Goal: Find specific page/section: Find specific page/section

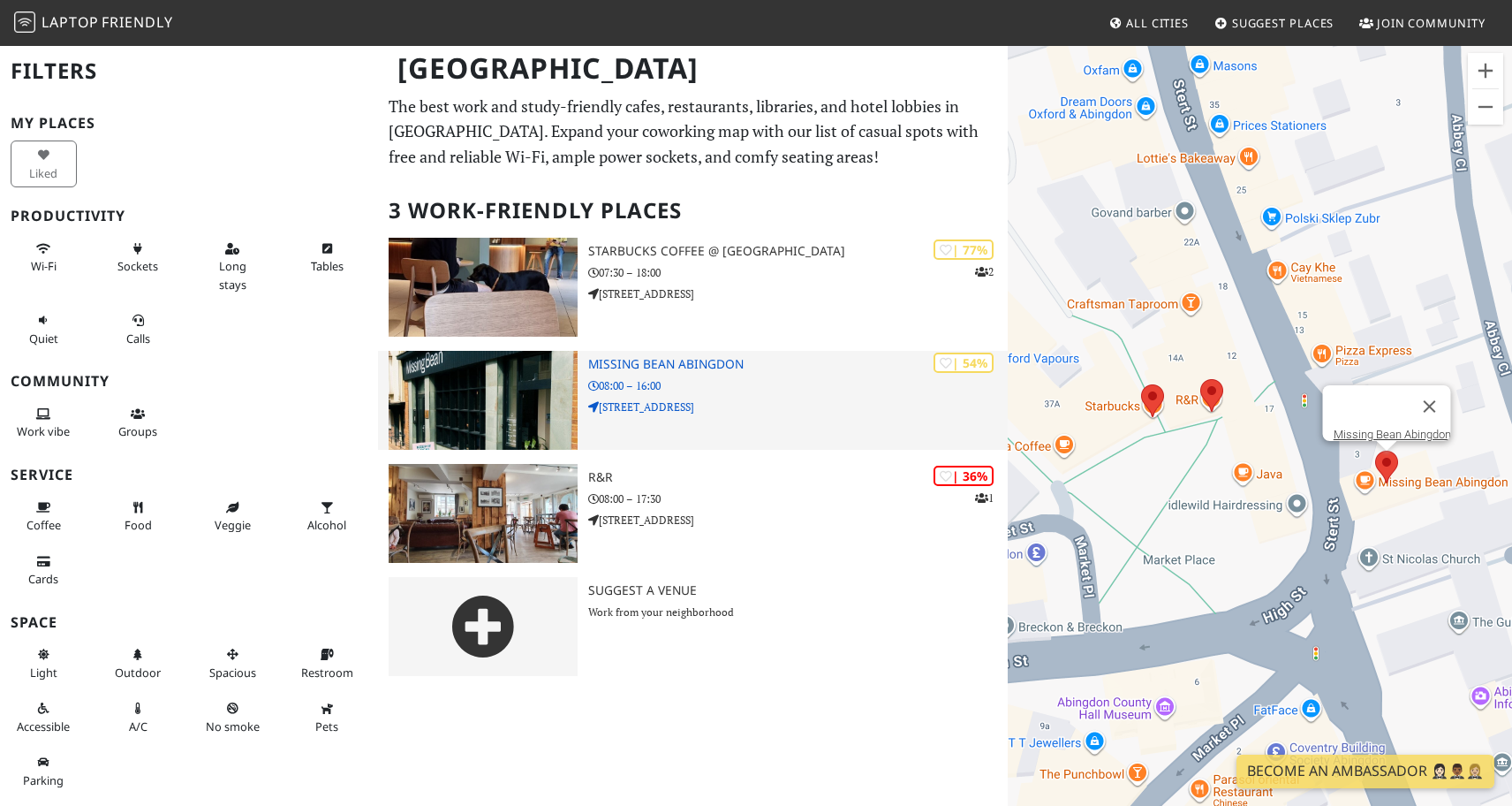
click at [443, 421] on img at bounding box center [482, 399] width 189 height 99
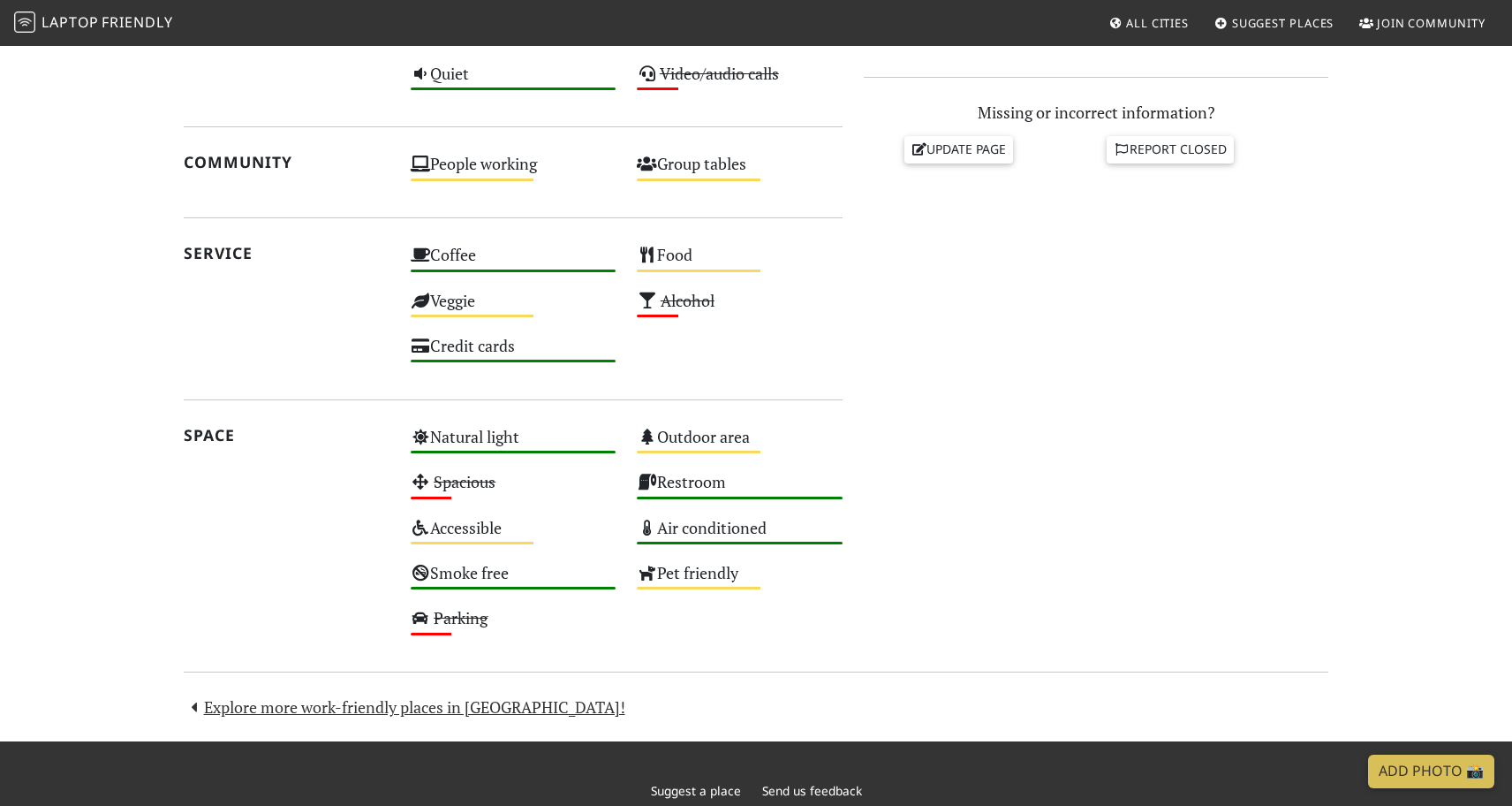
scroll to position [765, 0]
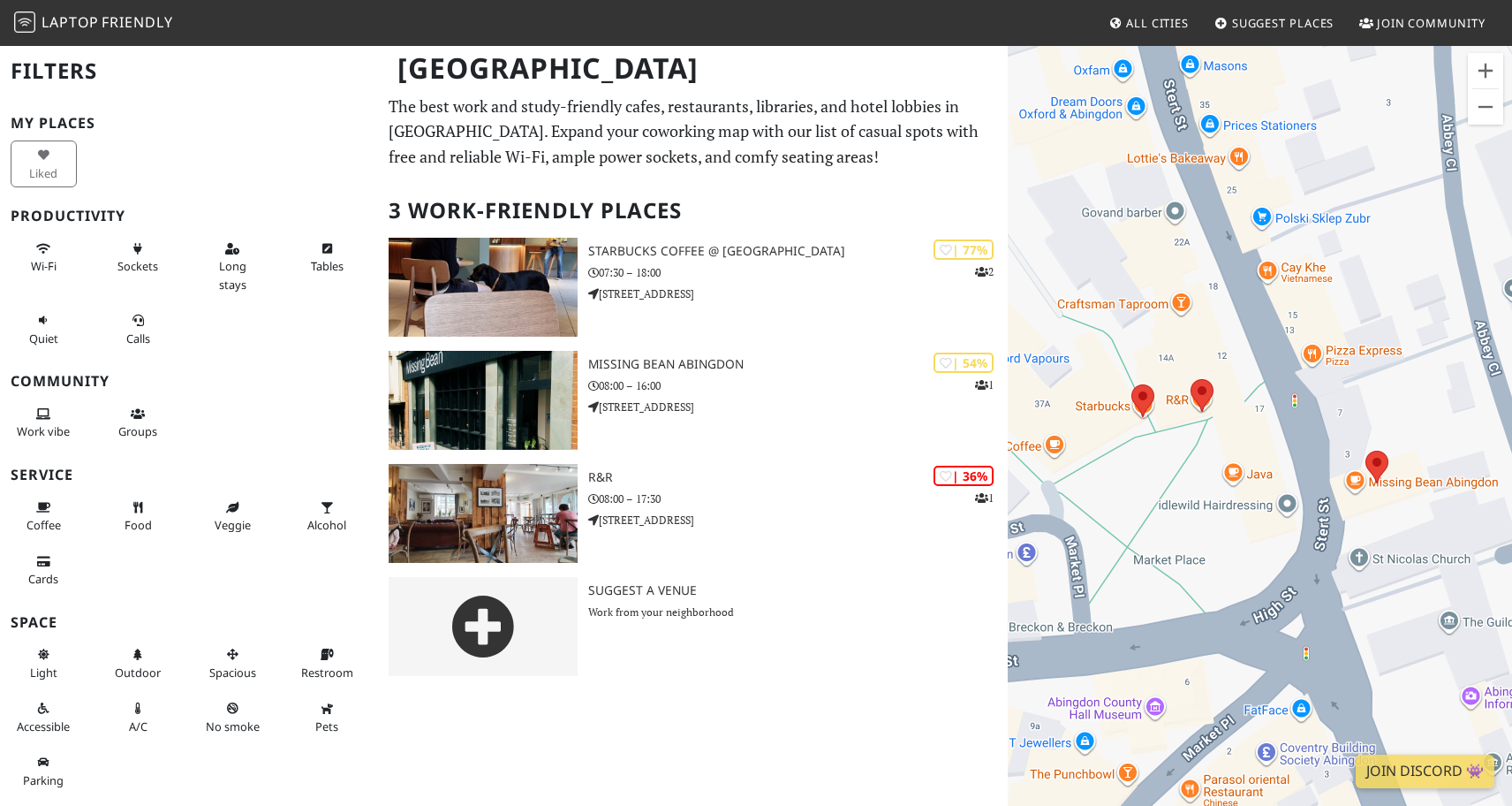
click at [54, 67] on h2 "Filters" at bounding box center [188, 71] width 357 height 53
click at [124, 18] on span "Friendly" at bounding box center [136, 21] width 71 height 19
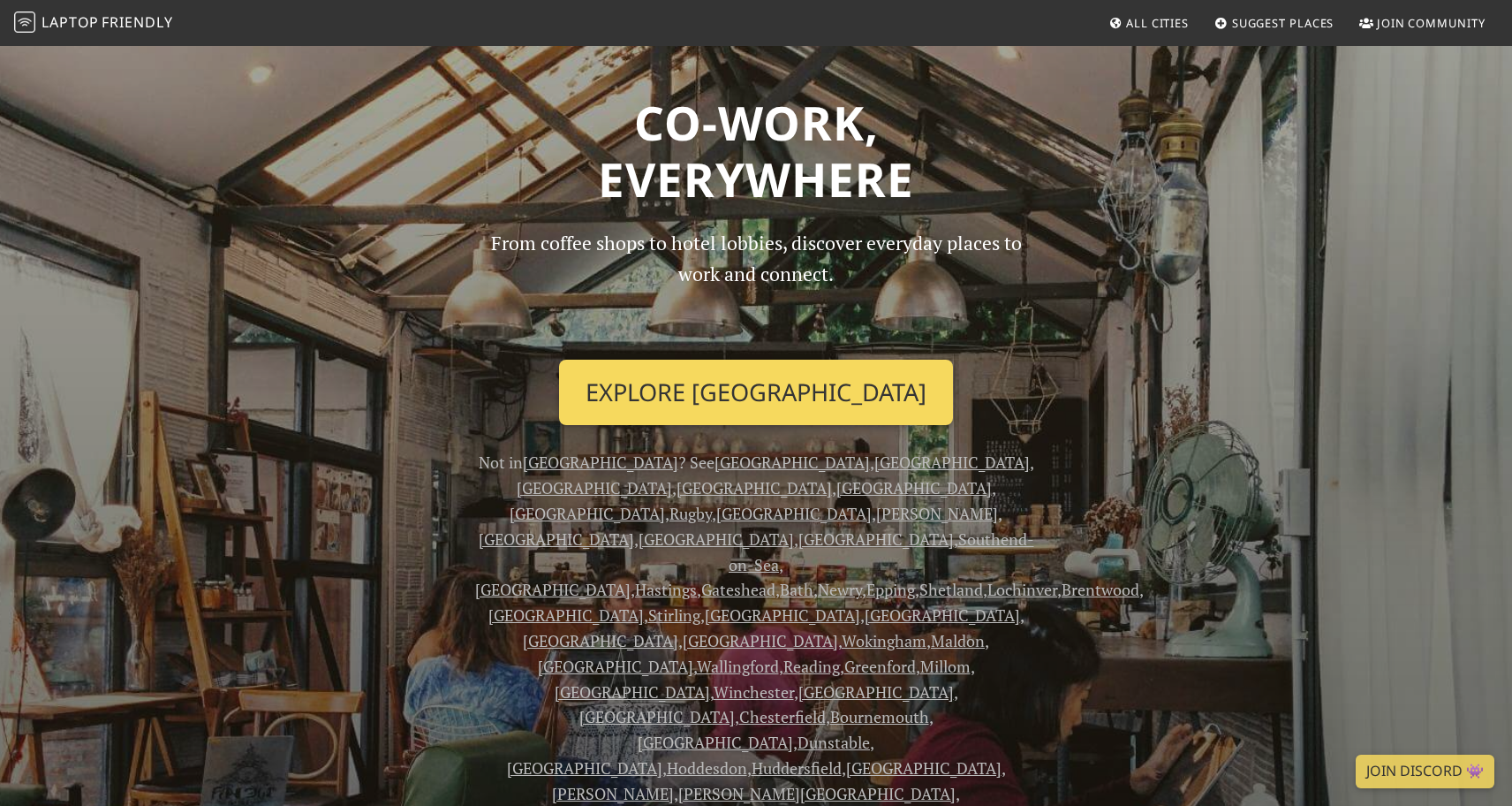
scroll to position [42, 0]
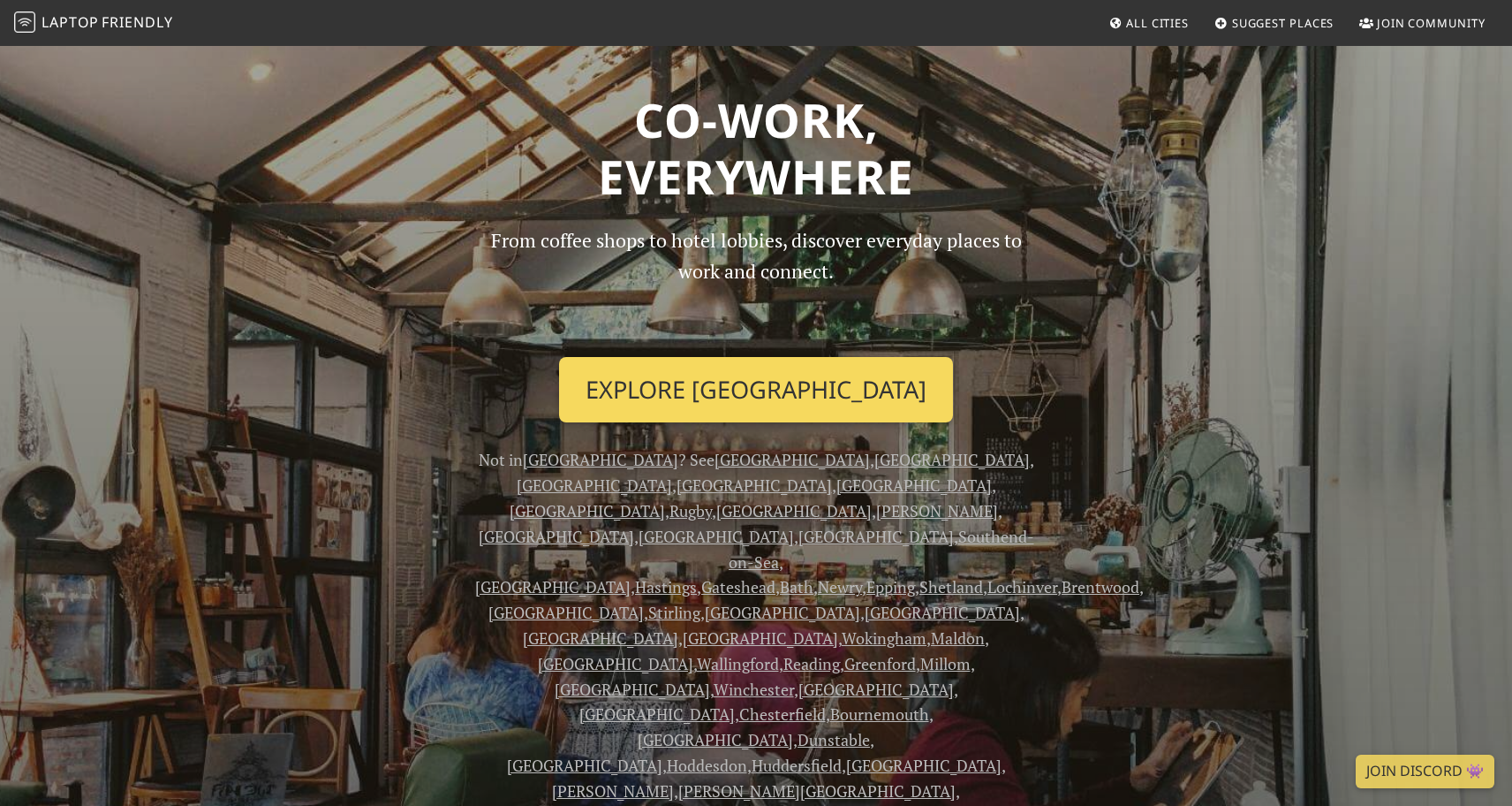
click at [726, 388] on link "Explore Oxford" at bounding box center [755, 389] width 394 height 65
